Goal: Contribute content: Contribute content

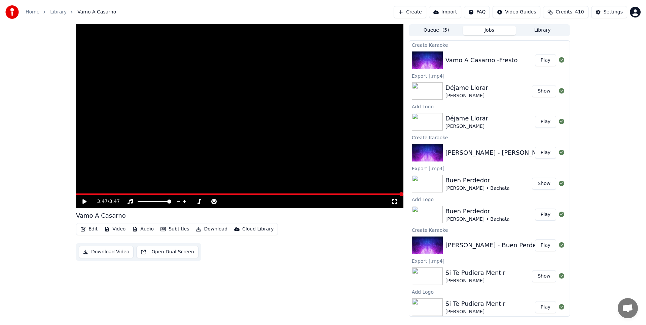
click at [418, 13] on button "Create" at bounding box center [409, 12] width 33 height 12
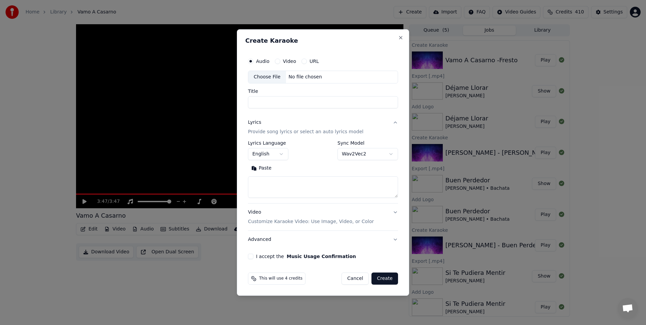
click at [261, 74] on div "Choose File" at bounding box center [267, 77] width 38 height 12
type input "**********"
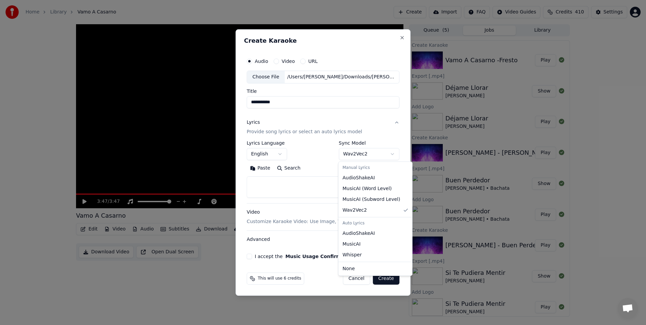
click at [382, 152] on body "Home Library Vamo A Casarno Create Import FAQ Video Guides Credits 410 Settings…" at bounding box center [323, 162] width 646 height 325
select select "**********"
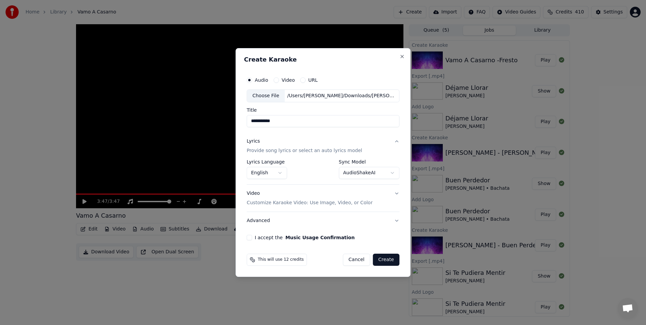
click at [280, 173] on body "Home Library Vamo A Casarno Create Import FAQ Video Guides Credits 410 Settings…" at bounding box center [323, 162] width 646 height 325
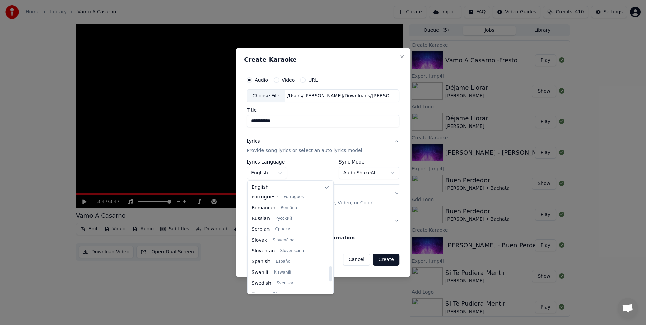
scroll to position [447, 0]
select select "**"
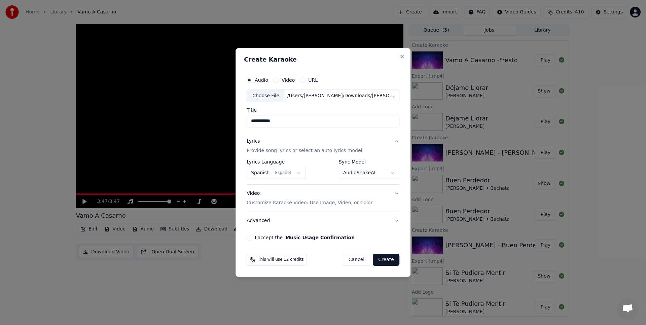
click at [250, 236] on button "I accept the Music Usage Confirmation" at bounding box center [249, 237] width 5 height 5
click at [381, 258] on button "Create" at bounding box center [386, 260] width 27 height 12
select select "********"
select select
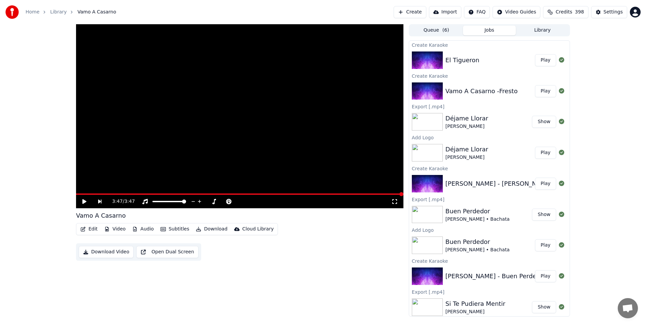
click at [548, 59] on button "Play" at bounding box center [545, 60] width 21 height 12
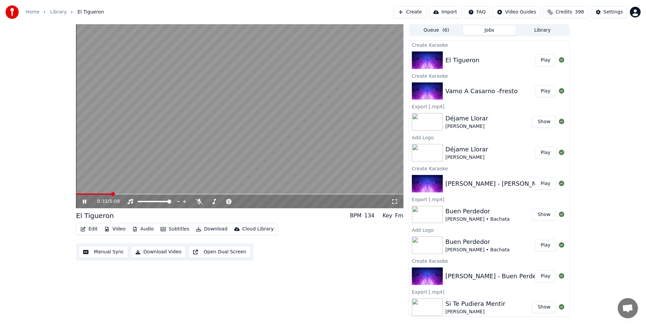
click at [83, 199] on icon at bounding box center [89, 201] width 16 height 5
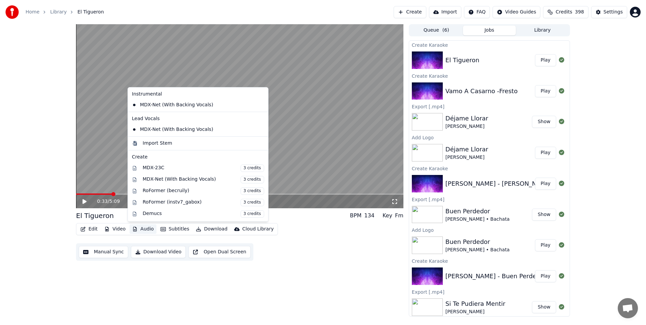
click at [139, 232] on button "Audio" at bounding box center [142, 228] width 27 height 9
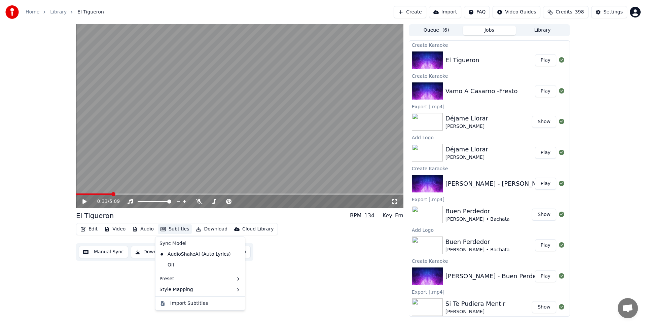
click at [389, 316] on div "0:33 / 5:09 El Tigueron BPM 134 Key Fm Edit Video Audio Subtitles Download Clou…" at bounding box center [239, 170] width 327 height 292
click at [89, 194] on span at bounding box center [94, 193] width 36 height 1
click at [87, 200] on icon at bounding box center [89, 201] width 16 height 5
click at [184, 229] on button "Subtitles" at bounding box center [175, 228] width 34 height 9
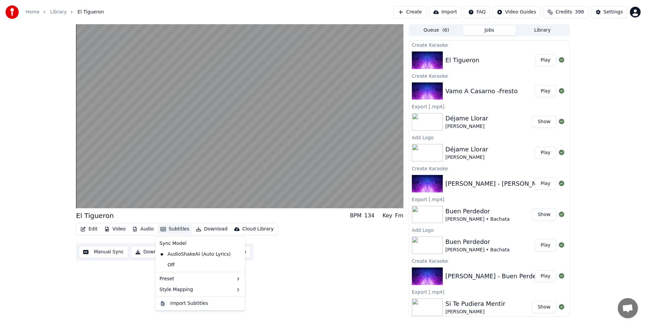
click at [311, 264] on div "El Tigueron BPM 134 Key Fm Edit Video Audio Subtitles Download Cloud Library Ma…" at bounding box center [239, 170] width 327 height 292
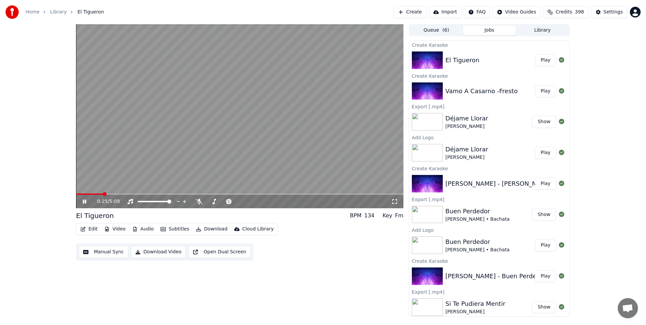
click at [81, 201] on icon at bounding box center [89, 201] width 16 height 5
click at [177, 223] on div "Edit Video Audio Subtitles Download Cloud Library" at bounding box center [177, 229] width 202 height 12
click at [176, 228] on button "Subtitles" at bounding box center [175, 228] width 34 height 9
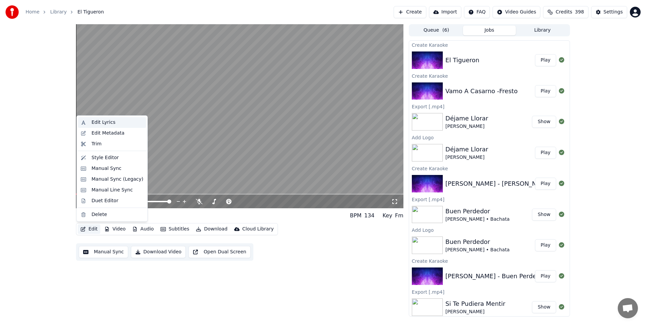
click at [120, 124] on div "Edit Lyrics" at bounding box center [117, 122] width 52 height 7
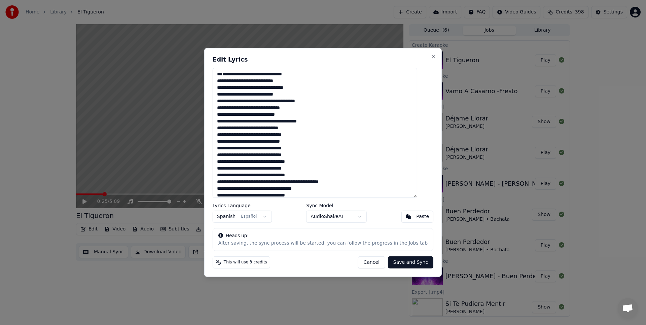
click at [360, 104] on textarea at bounding box center [315, 133] width 204 height 130
click at [295, 84] on textarea at bounding box center [315, 133] width 204 height 130
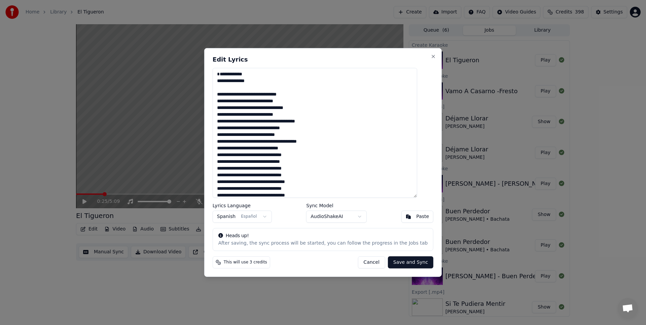
click at [394, 259] on button "Save and Sync" at bounding box center [410, 262] width 45 height 12
type textarea "**********"
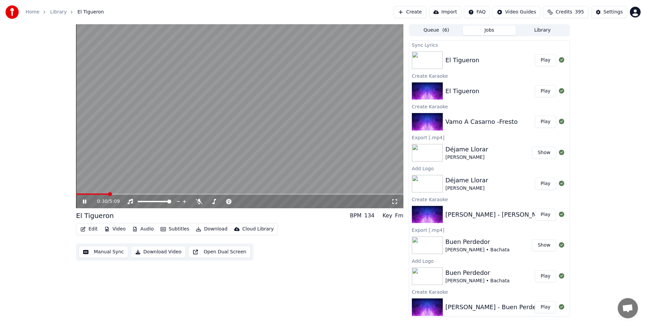
click at [548, 61] on button "Play" at bounding box center [545, 60] width 21 height 12
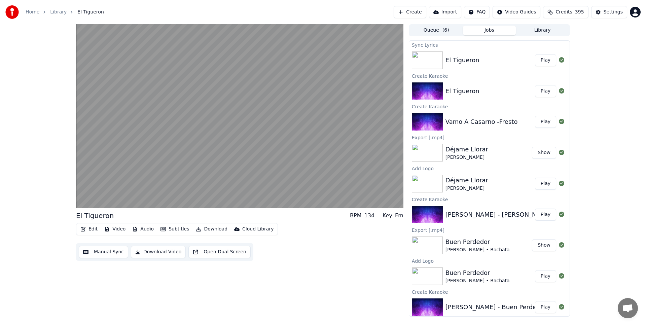
click at [535, 54] on button "Play" at bounding box center [545, 60] width 21 height 12
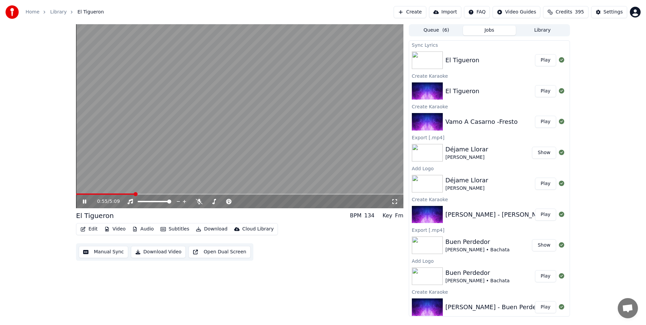
click at [147, 227] on button "Audio" at bounding box center [142, 228] width 27 height 9
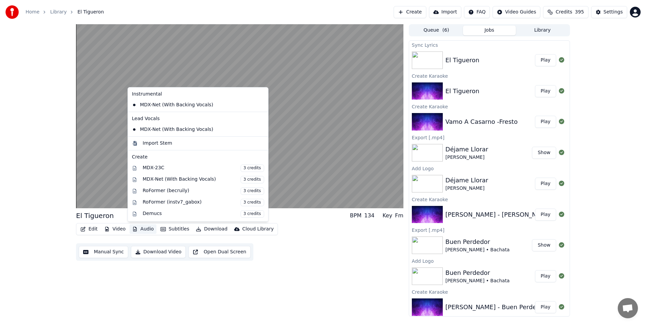
click at [292, 226] on div "Edit Video Audio Subtitles Download Cloud Library Manual Sync Download Video Op…" at bounding box center [239, 242] width 327 height 38
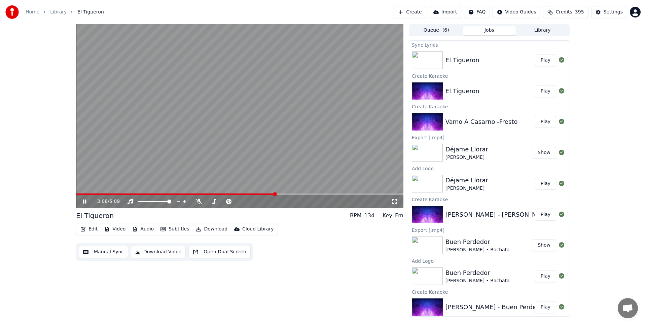
click at [84, 202] on icon at bounding box center [89, 201] width 16 height 5
click at [88, 229] on button "Edit" at bounding box center [89, 228] width 23 height 9
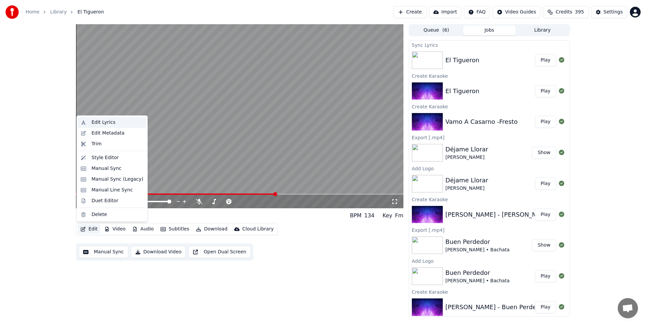
click at [111, 121] on div "Edit Lyrics" at bounding box center [103, 122] width 24 height 7
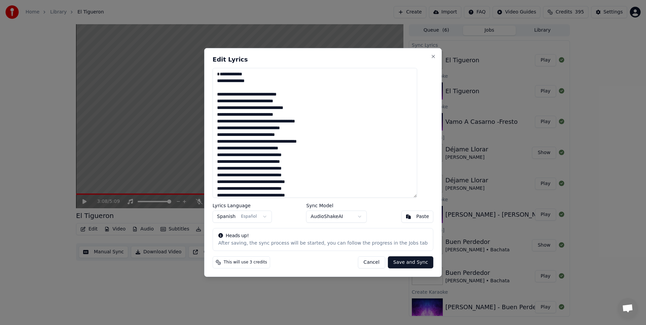
drag, startPoint x: 308, startPoint y: 191, endPoint x: 244, endPoint y: 26, distance: 176.6
click at [244, 26] on body "Home Library El Tigueron Create Import FAQ Video Guides Credits 395 Settings 3:…" at bounding box center [323, 162] width 646 height 325
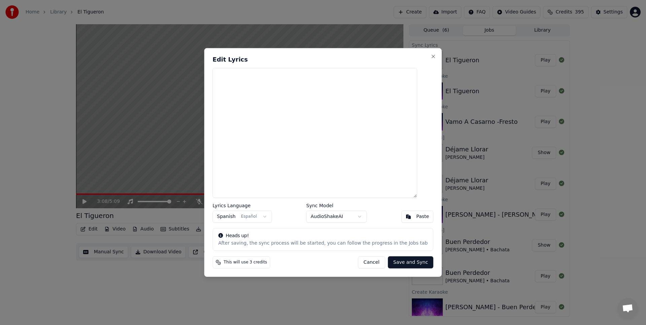
click at [384, 151] on textarea at bounding box center [315, 133] width 204 height 130
paste textarea "**********"
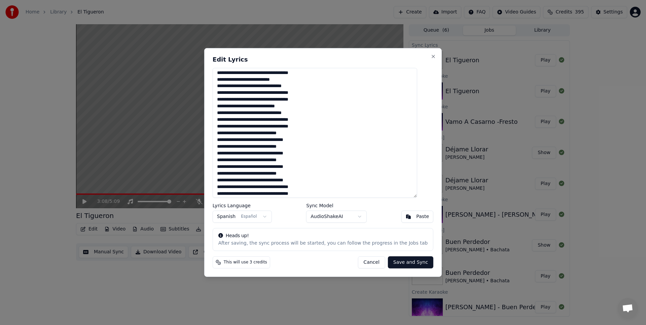
scroll to position [212, 0]
type textarea "**********"
click at [360, 214] on body "Home Library El Tigueron Create Import FAQ Video Guides Credits 395 Settings 3:…" at bounding box center [323, 162] width 646 height 325
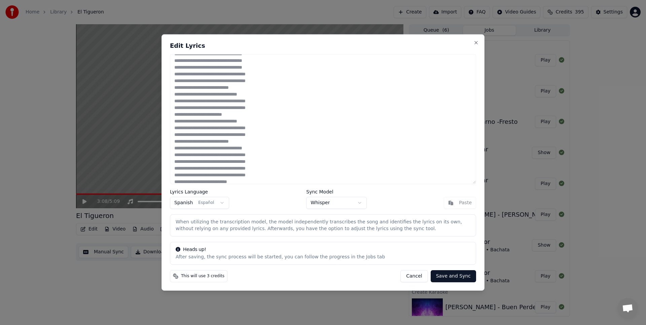
scroll to position [0, 0]
click at [358, 199] on body "Home Library El Tigueron Create Import FAQ Video Guides Credits 395 Settings 3:…" at bounding box center [323, 162] width 646 height 325
click at [453, 276] on button "Save and Sync" at bounding box center [452, 276] width 45 height 12
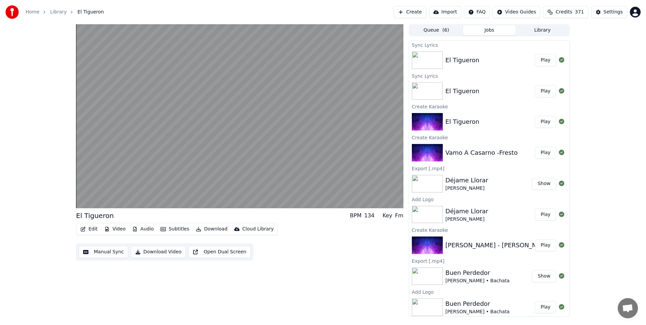
click at [545, 64] on button "Play" at bounding box center [545, 60] width 21 height 12
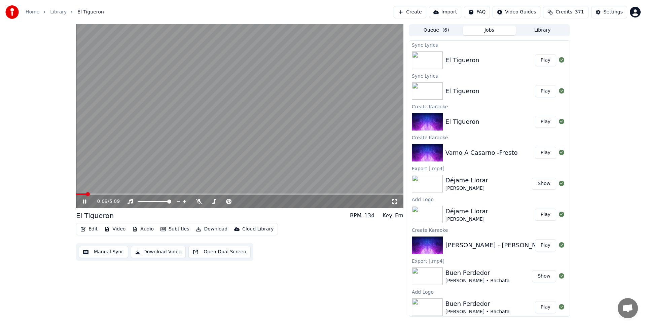
click at [84, 201] on icon at bounding box center [84, 201] width 3 height 4
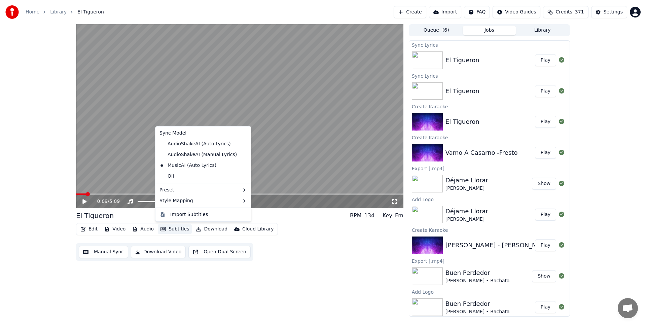
click at [171, 227] on button "Subtitles" at bounding box center [175, 228] width 34 height 9
click at [200, 158] on div "AudioShakeAI (Manual Lyrics)" at bounding box center [198, 154] width 83 height 11
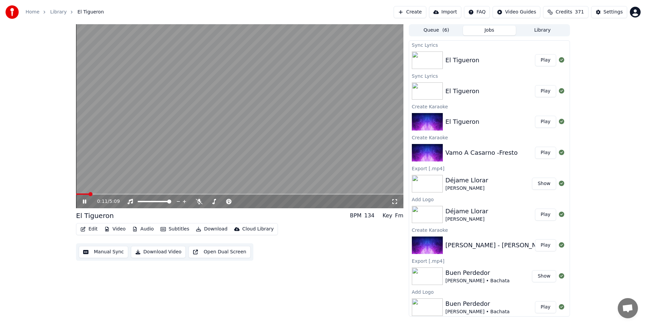
click at [80, 202] on div "0:11 / 5:09" at bounding box center [240, 201] width 322 height 7
click at [83, 202] on icon at bounding box center [84, 201] width 3 height 4
